Goal: Task Accomplishment & Management: Complete application form

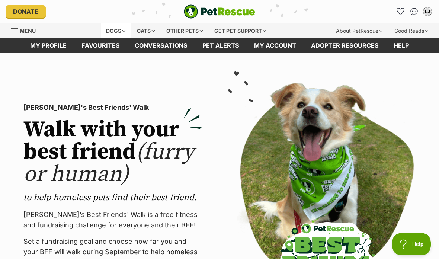
click at [110, 26] on div "Dogs" at bounding box center [116, 30] width 30 height 15
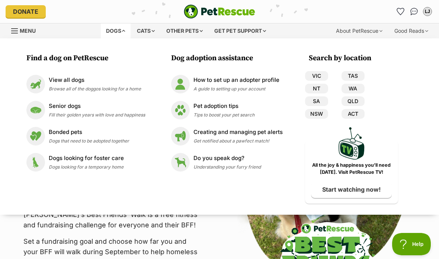
click at [15, 33] on div "Menu" at bounding box center [14, 31] width 7 height 6
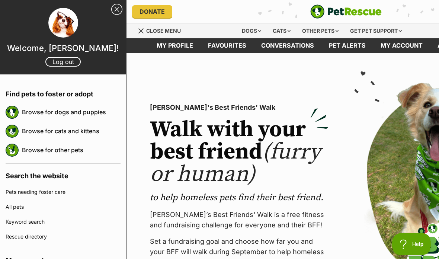
click at [23, 222] on link "Keyword search" at bounding box center [63, 221] width 115 height 15
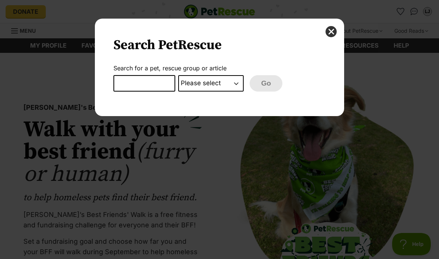
click at [149, 83] on input "Dialog Window - Close (Press escape to close)" at bounding box center [144, 83] width 62 height 16
type input "lenore"
select select "pet_name"
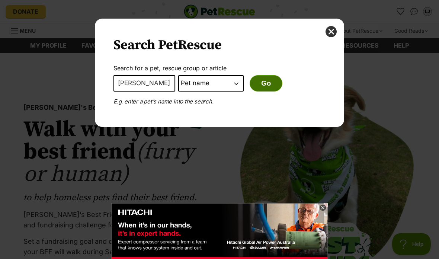
click at [266, 81] on button "Go" at bounding box center [266, 83] width 33 height 16
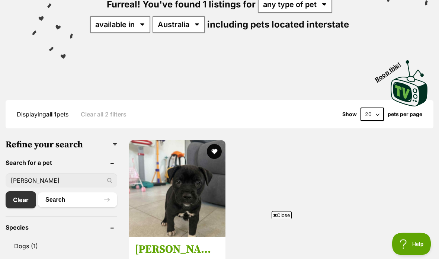
scroll to position [103, 0]
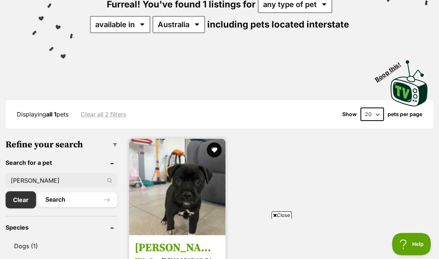
click at [176, 168] on img at bounding box center [177, 187] width 96 height 96
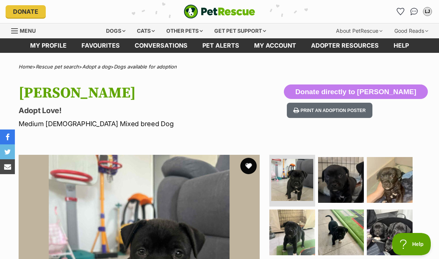
click at [252, 167] on button "favourite" at bounding box center [248, 166] width 16 height 16
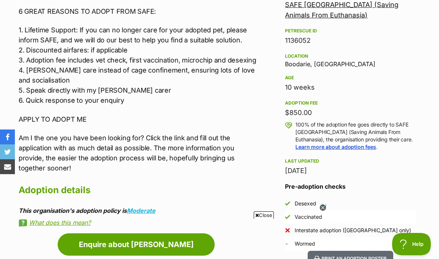
scroll to position [460, 0]
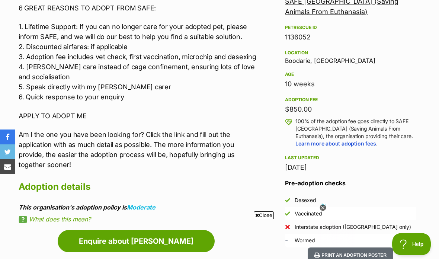
click at [324, 211] on icon at bounding box center [322, 208] width 6 height 6
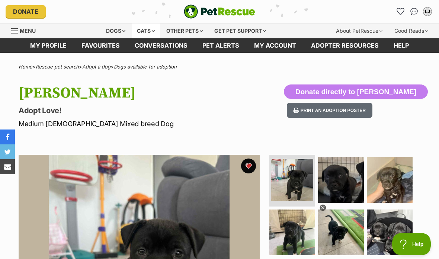
scroll to position [0, 0]
click at [113, 29] on div "Dogs" at bounding box center [116, 30] width 30 height 15
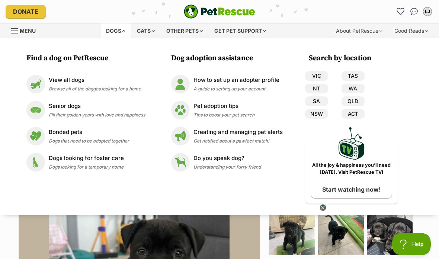
click at [76, 23] on div "Dogs Find a dog on PetRescue View all dogs Browse all of the doggos looking for…" at bounding box center [219, 30] width 439 height 15
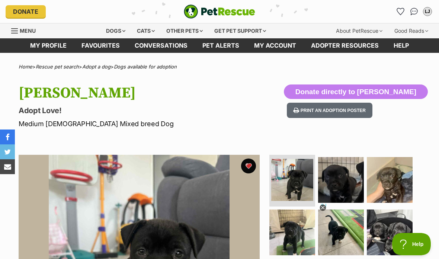
click at [13, 26] on link "Menu" at bounding box center [26, 29] width 30 height 13
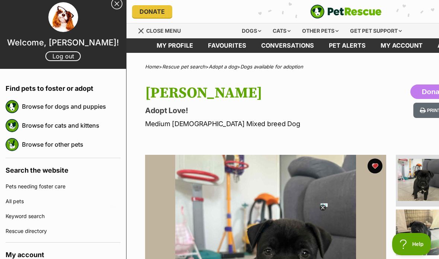
scroll to position [3, 0]
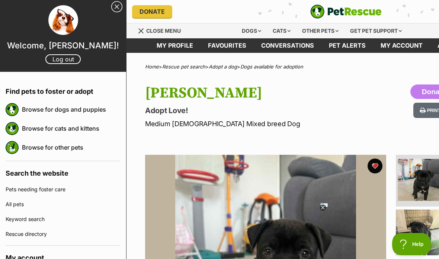
click at [116, 6] on link "Close Sidebar" at bounding box center [116, 6] width 11 height 11
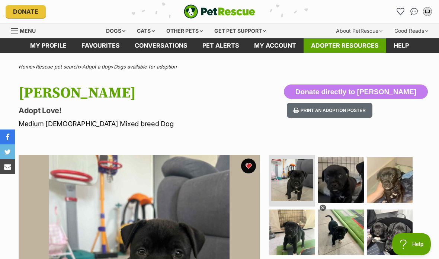
scroll to position [0, 0]
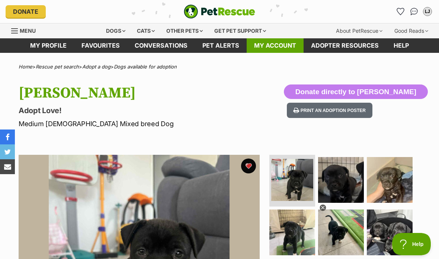
click at [284, 45] on link "My account" at bounding box center [275, 45] width 57 height 15
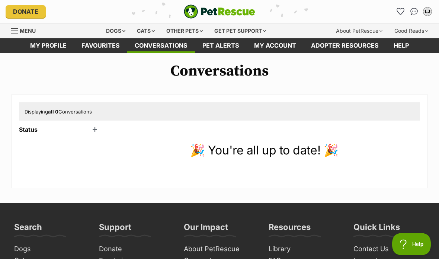
click at [60, 138] on div "Status Unread (0) Active (1) Archived (0)" at bounding box center [60, 153] width 82 height 54
click at [62, 130] on header "Status" at bounding box center [60, 129] width 82 height 7
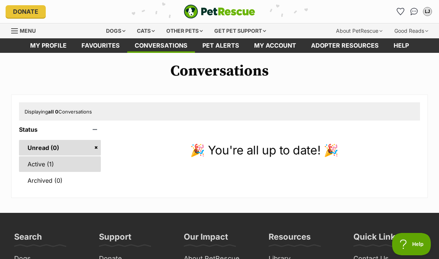
click at [55, 163] on link "Active (1)" at bounding box center [60, 164] width 82 height 16
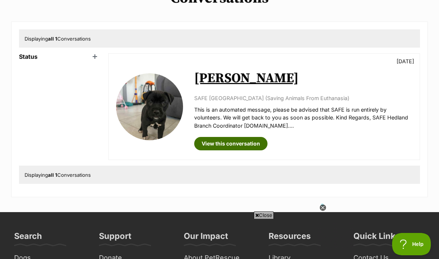
click at [244, 144] on link "View this conversation" at bounding box center [230, 143] width 73 height 13
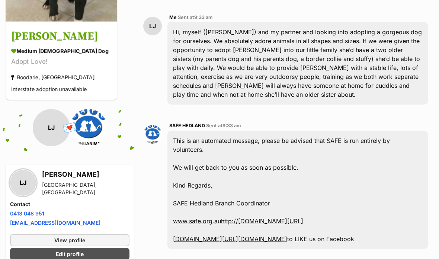
scroll to position [170, 0]
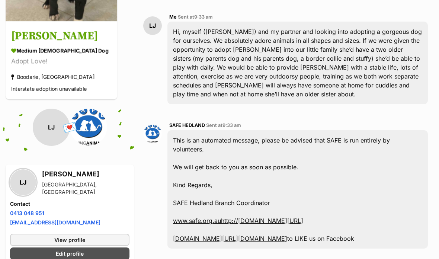
click at [217, 221] on link "www.safe.org.auhttp://[DOMAIN_NAME][URL]" at bounding box center [238, 220] width 130 height 7
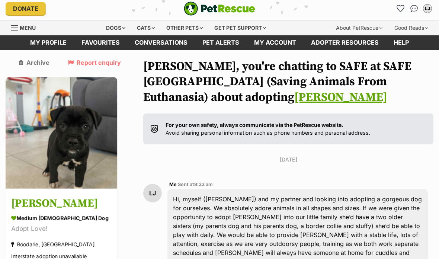
scroll to position [0, 0]
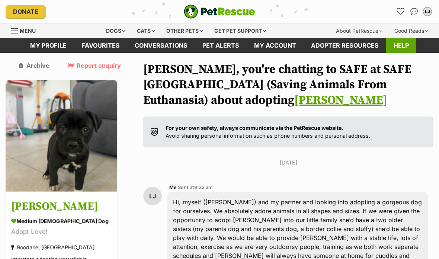
click at [394, 42] on link "Help" at bounding box center [401, 45] width 30 height 15
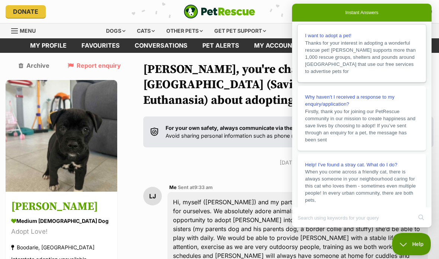
click at [347, 46] on span "Thanks for your interest in adopting a wonderful rescue pet! [PERSON_NAME] supp…" at bounding box center [360, 57] width 111 height 34
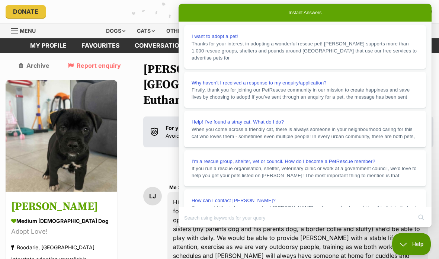
scroll to position [151, 0]
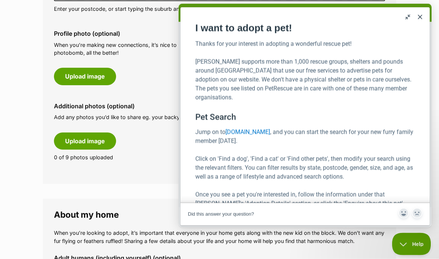
scroll to position [359, 0]
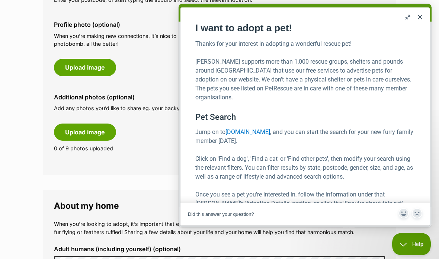
click at [412, 18] on button "u" at bounding box center [408, 17] width 12 height 12
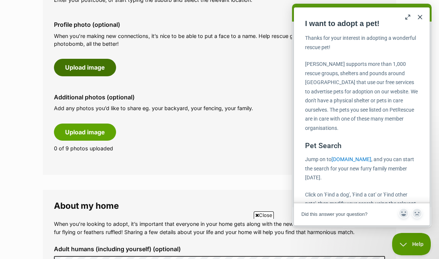
click at [84, 64] on button "Upload image" at bounding box center [85, 67] width 62 height 17
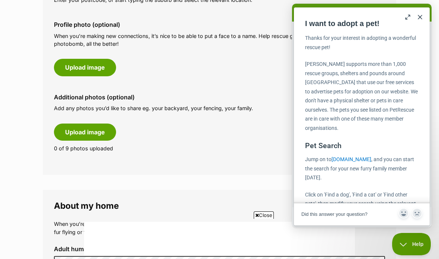
scroll to position [388, 0]
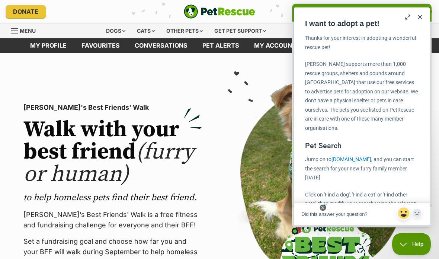
click at [403, 220] on span "Article feedback" at bounding box center [403, 212] width 13 height 13
click at [322, 210] on icon at bounding box center [322, 208] width 6 height 6
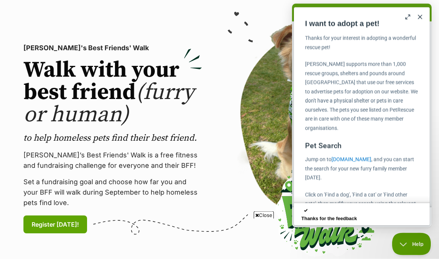
scroll to position [58, 0]
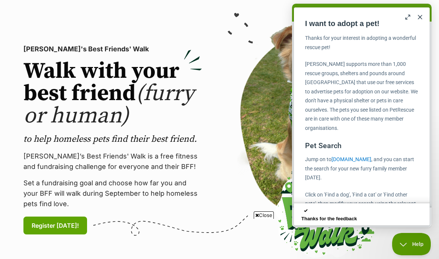
click at [425, 20] on button "Close" at bounding box center [420, 17] width 12 height 12
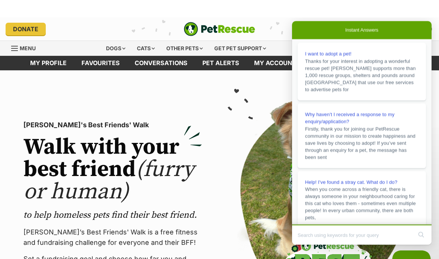
scroll to position [0, 0]
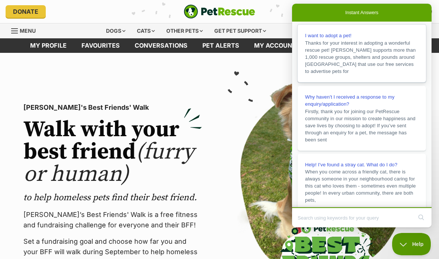
click at [424, 25] on link "I want to adopt a pet! Thanks for your interest in adopting a wonderful rescue …" at bounding box center [362, 54] width 128 height 58
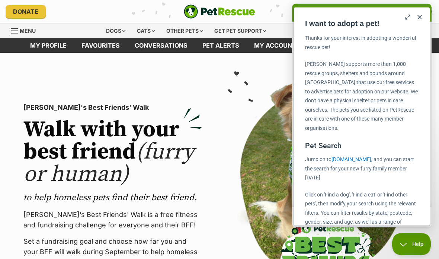
scroll to position [-1, 0]
click at [421, 21] on button "Close" at bounding box center [420, 17] width 12 height 12
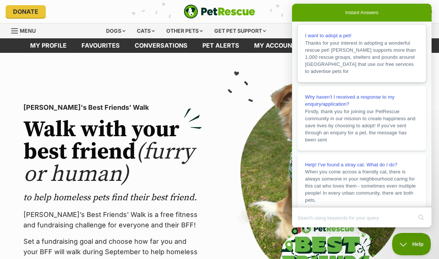
click at [415, 25] on link "I want to adopt a pet! Thanks for your interest in adopting a wonderful rescue …" at bounding box center [362, 54] width 128 height 58
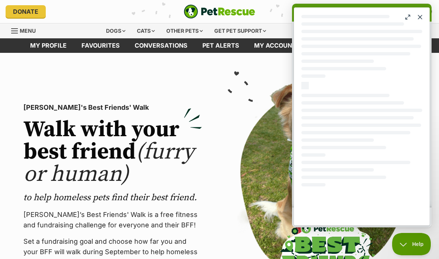
click at [424, 18] on button "Close" at bounding box center [420, 17] width 12 height 12
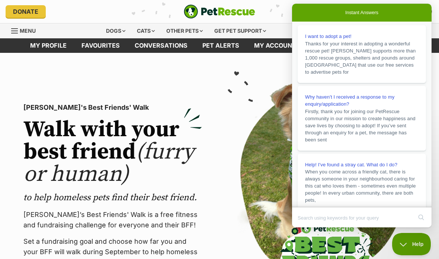
click at [147, 47] on link "Conversations" at bounding box center [161, 45] width 68 height 15
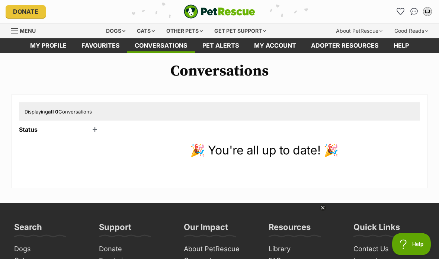
click at [63, 126] on header "Status" at bounding box center [60, 129] width 82 height 7
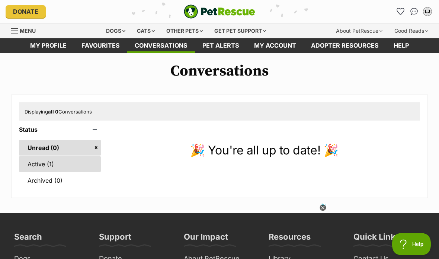
click at [55, 160] on link "Active (1)" at bounding box center [60, 164] width 82 height 16
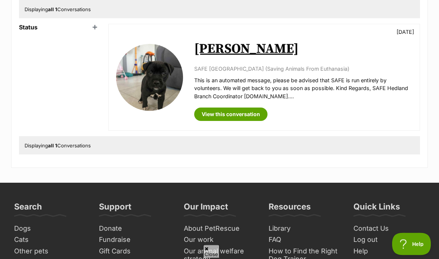
scroll to position [102, 0]
click at [220, 116] on link "View this conversation" at bounding box center [230, 113] width 73 height 13
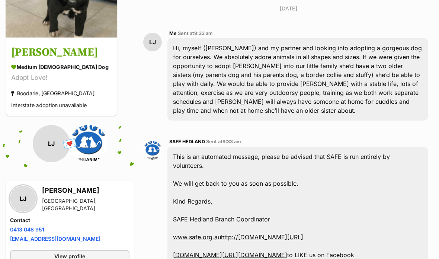
scroll to position [157, 0]
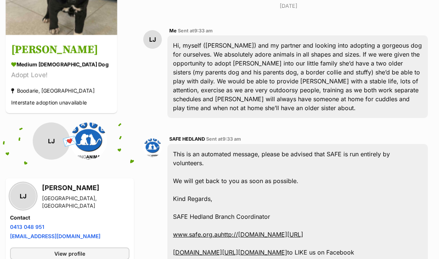
click at [234, 234] on link "www.safe.org.auhttp://[DOMAIN_NAME][URL]" at bounding box center [238, 234] width 130 height 7
